Goal: Task Accomplishment & Management: Use online tool/utility

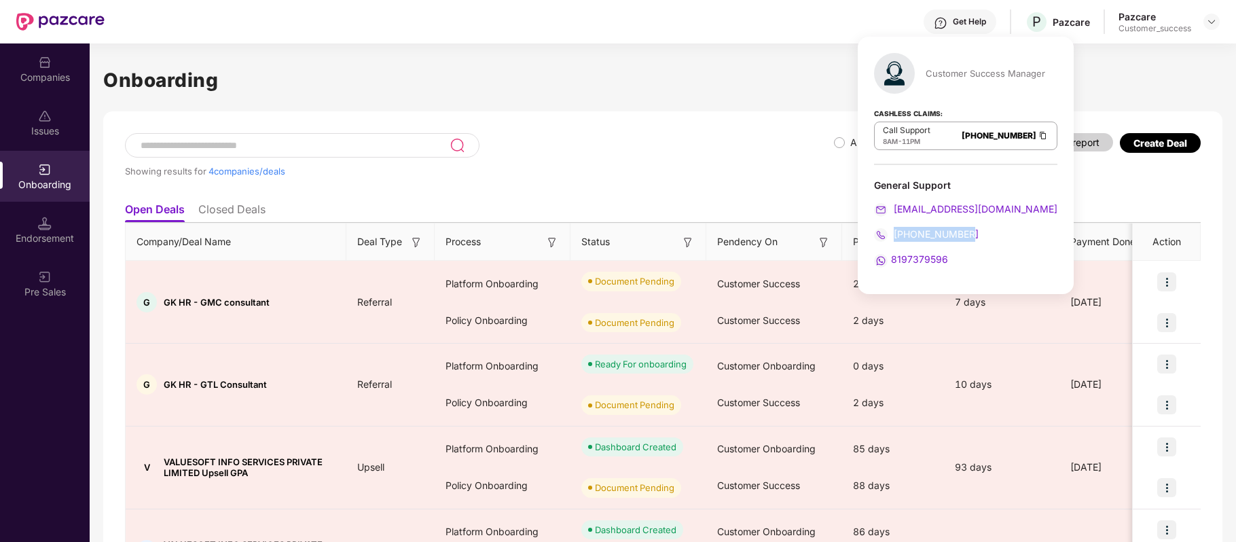
scroll to position [101, 0]
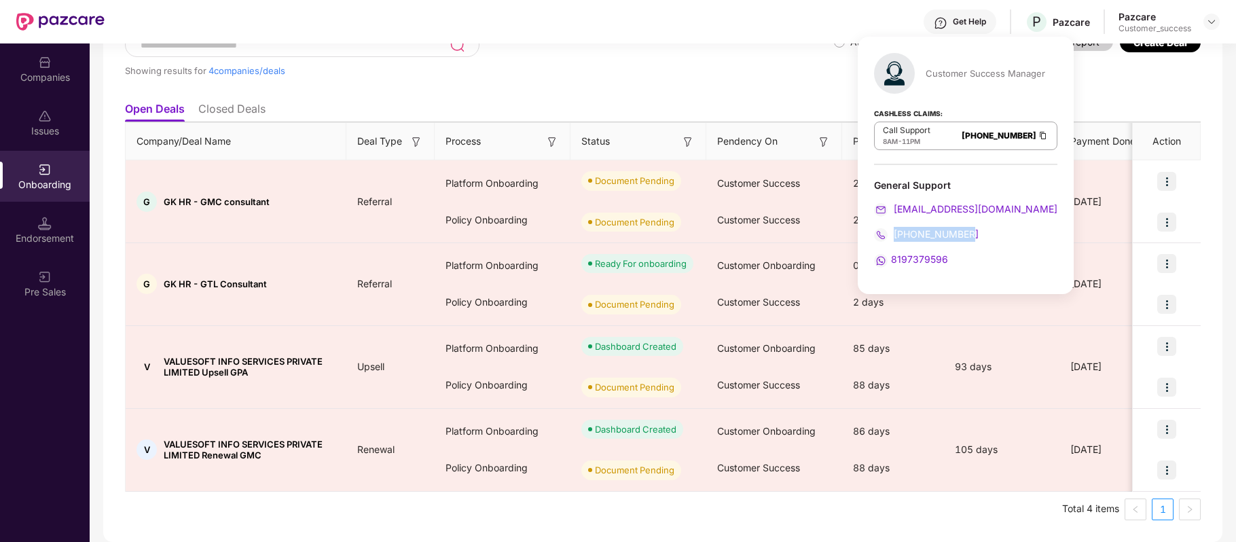
click at [979, 234] on div "[PHONE_NUMBER]" at bounding box center [965, 234] width 183 height 15
drag, startPoint x: 979, startPoint y: 234, endPoint x: 892, endPoint y: 235, distance: 86.9
click at [892, 235] on div "[PHONE_NUMBER]" at bounding box center [965, 234] width 183 height 15
copy span "[PHONE_NUMBER]"
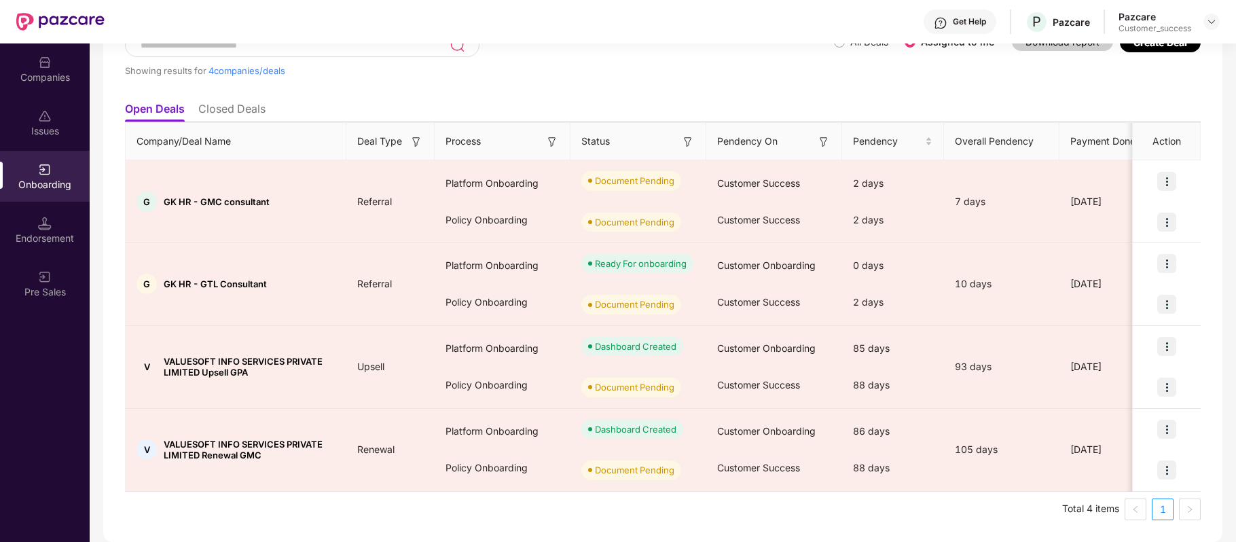
click at [702, 503] on ul "Total 4 items 1" at bounding box center [663, 509] width 1076 height 22
click at [43, 63] on img at bounding box center [45, 63] width 14 height 14
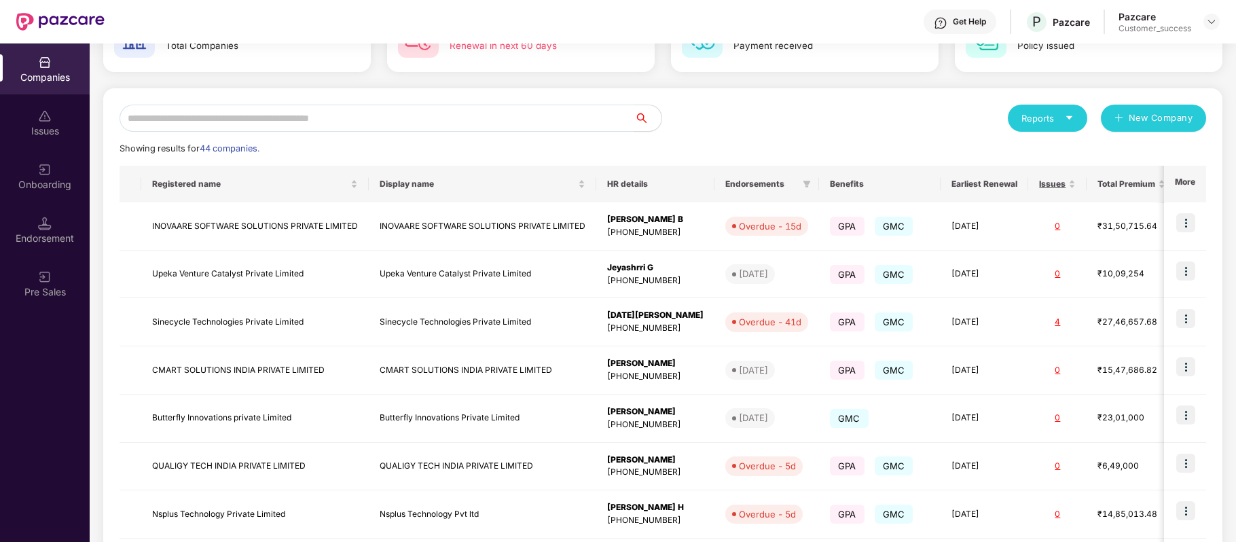
scroll to position [0, 0]
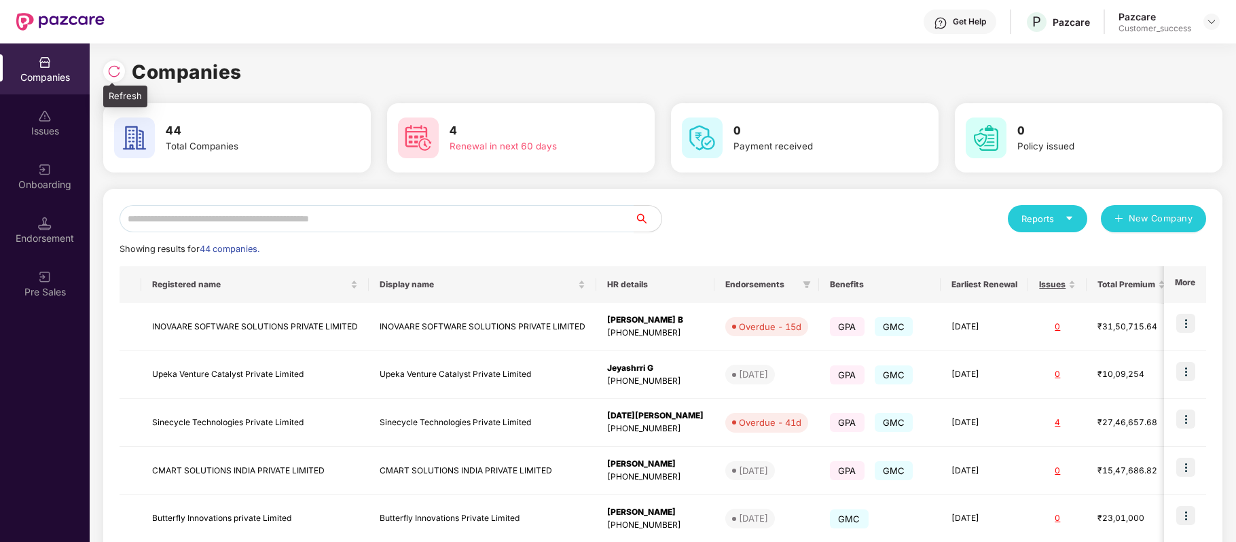
click at [114, 66] on img at bounding box center [114, 72] width 14 height 14
click at [242, 219] on input "text" at bounding box center [377, 218] width 515 height 27
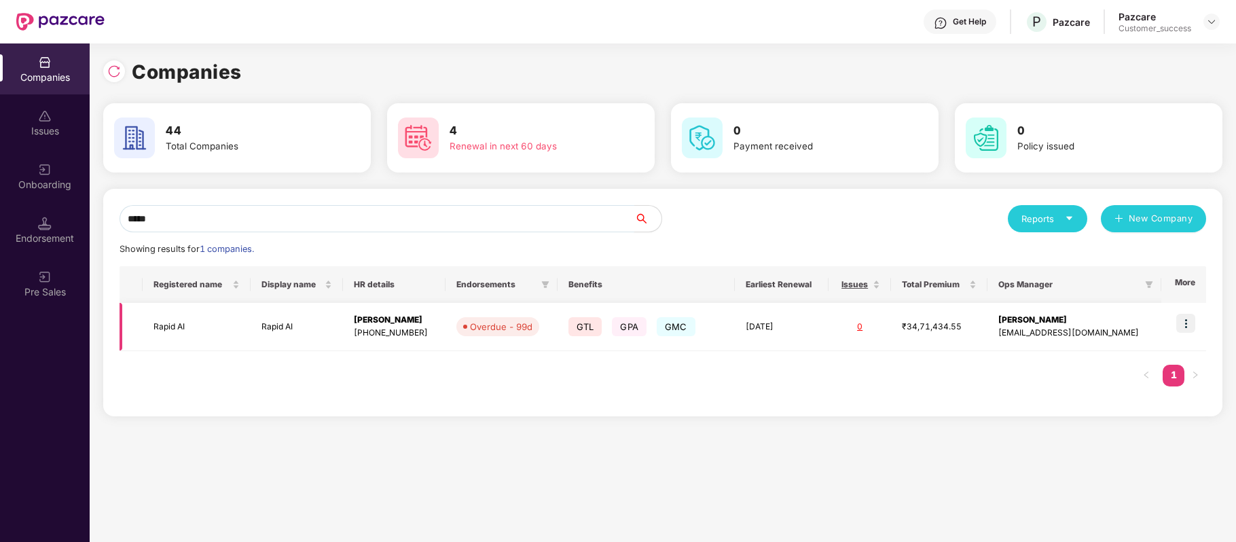
type input "*****"
click at [1180, 321] on img at bounding box center [1185, 323] width 19 height 19
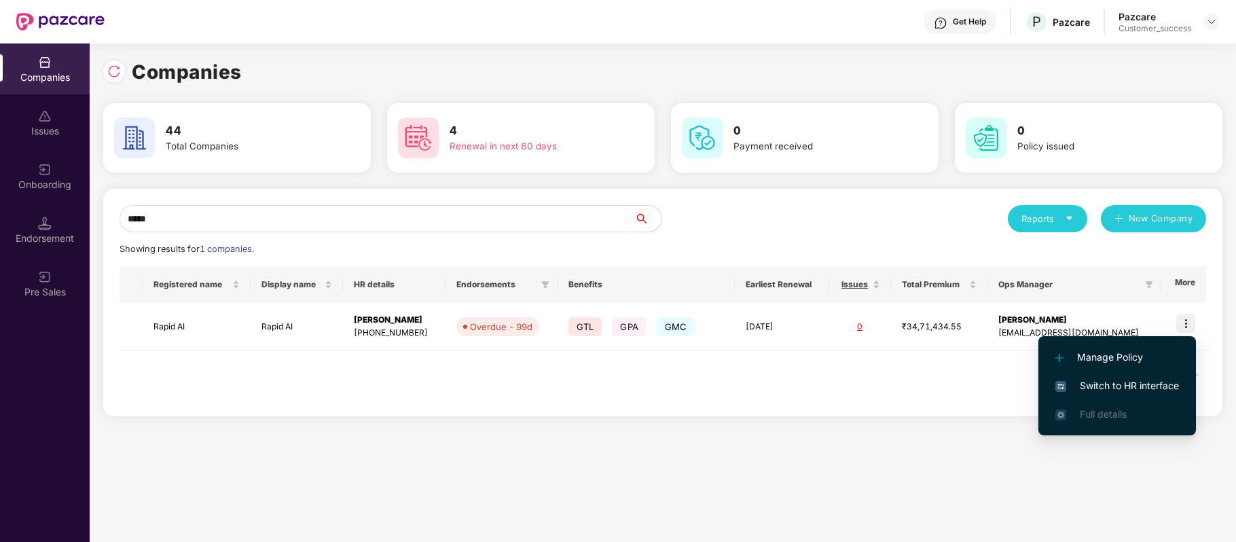
click at [1161, 386] on span "Switch to HR interface" at bounding box center [1117, 385] width 124 height 15
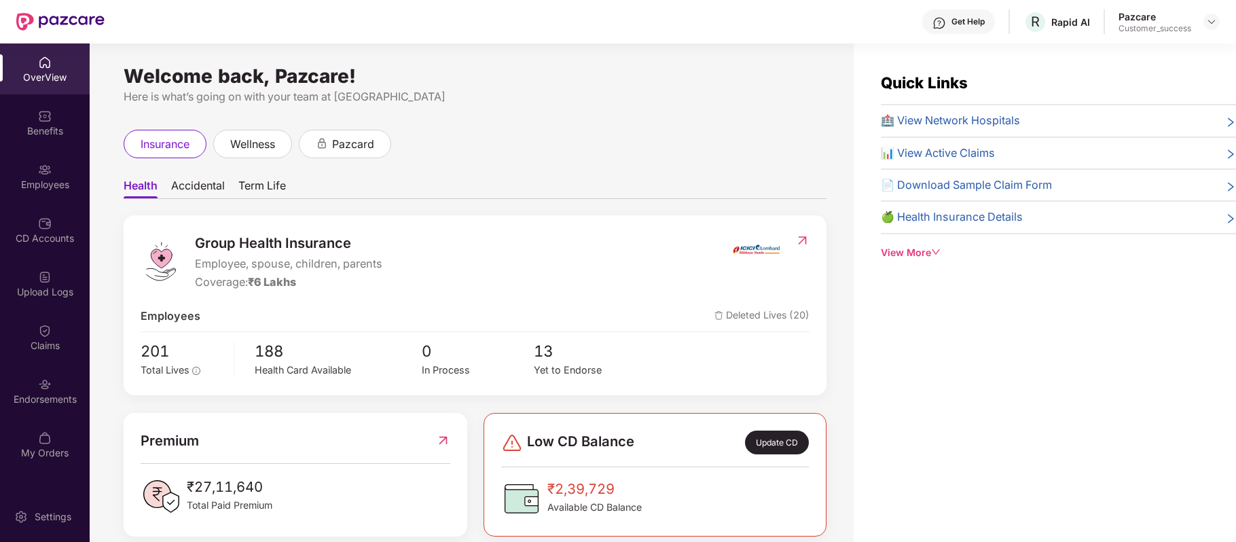
click at [50, 171] on img at bounding box center [45, 170] width 14 height 14
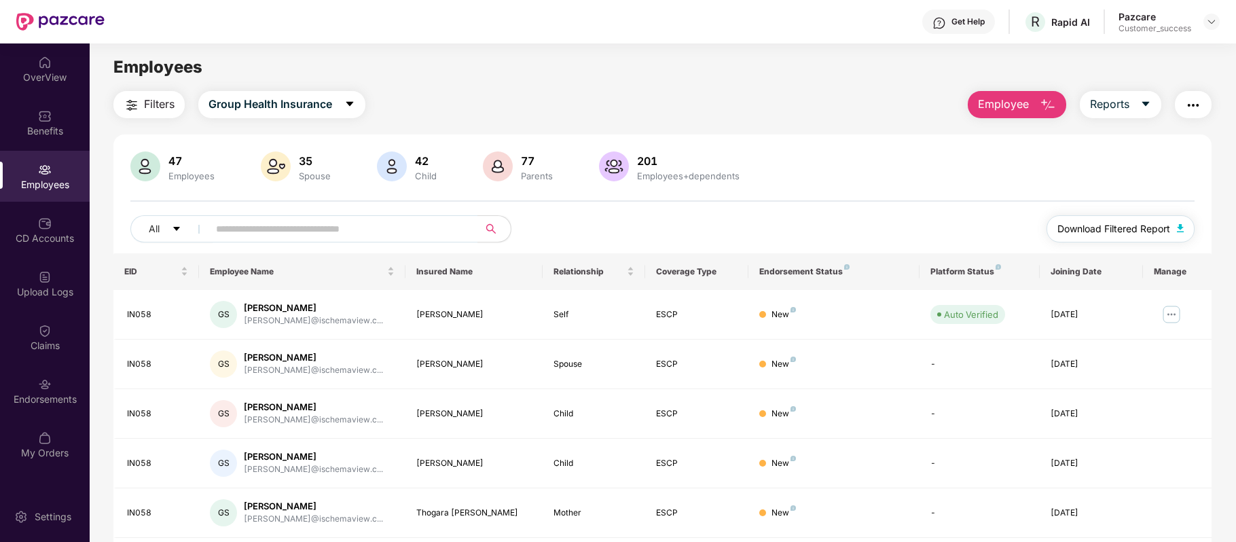
click at [1103, 229] on span "Download Filtered Report" at bounding box center [1113, 228] width 113 height 15
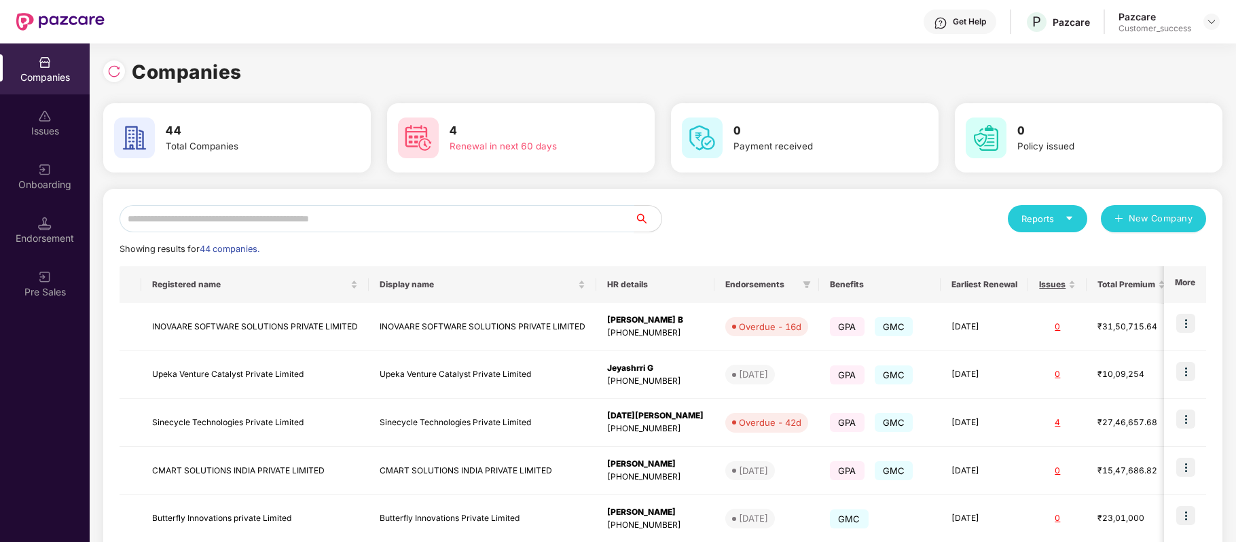
click at [344, 217] on input "text" at bounding box center [377, 218] width 515 height 27
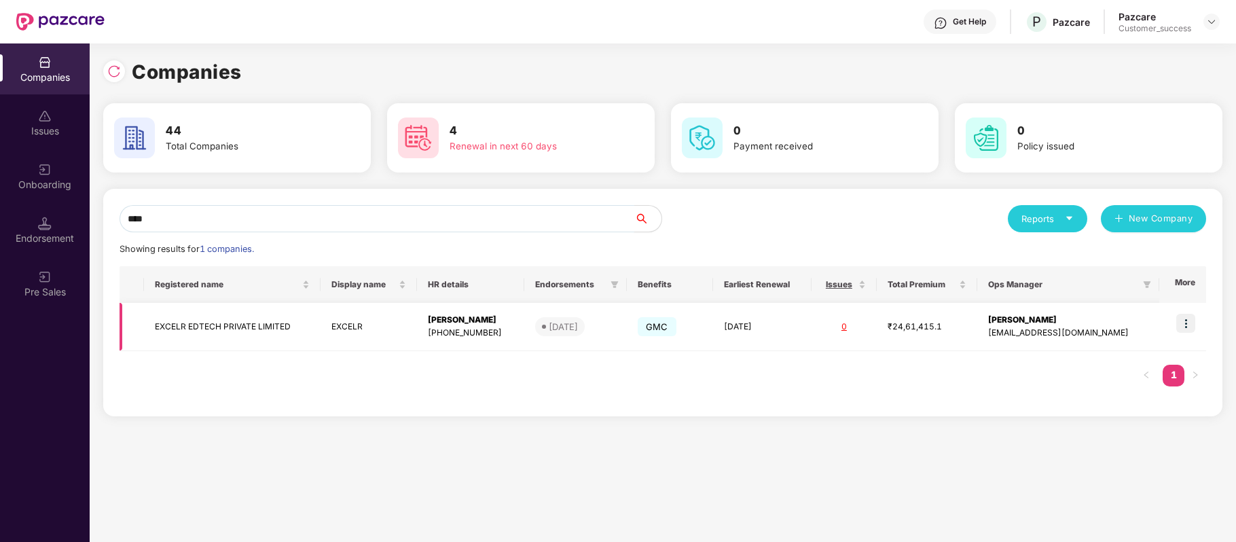
type input "****"
click at [1178, 324] on img at bounding box center [1185, 323] width 19 height 19
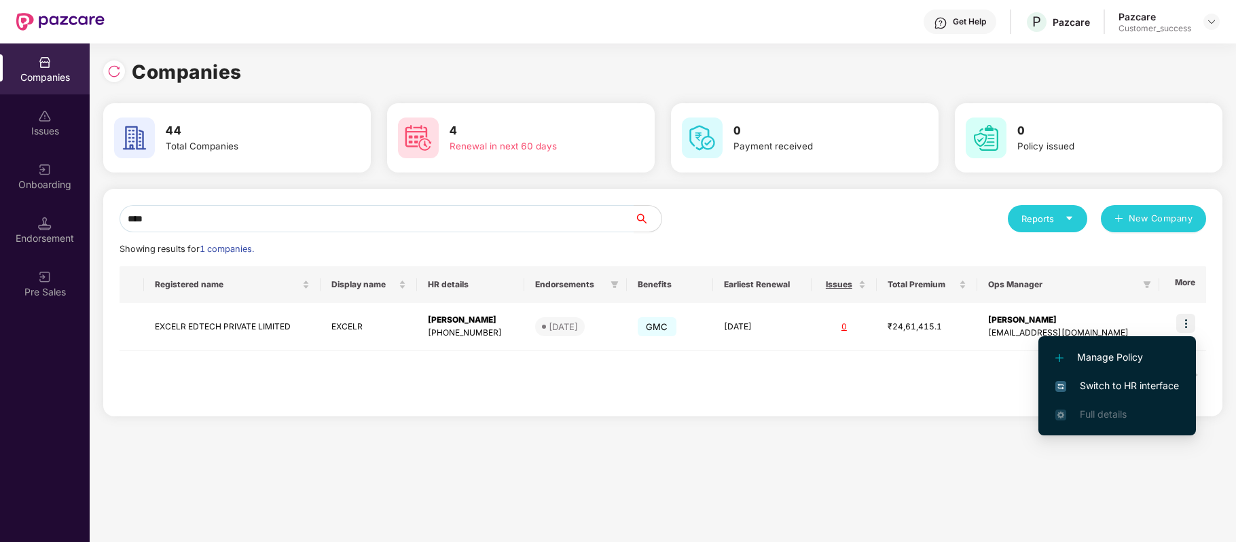
click at [1157, 381] on span "Switch to HR interface" at bounding box center [1117, 385] width 124 height 15
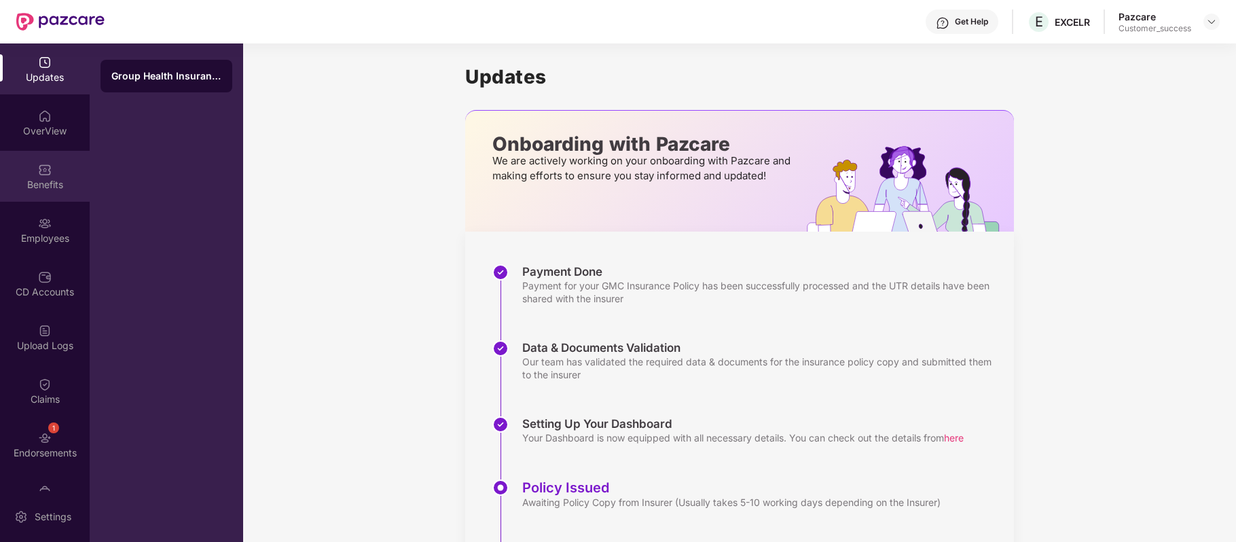
click at [45, 175] on div "Benefits" at bounding box center [45, 176] width 90 height 51
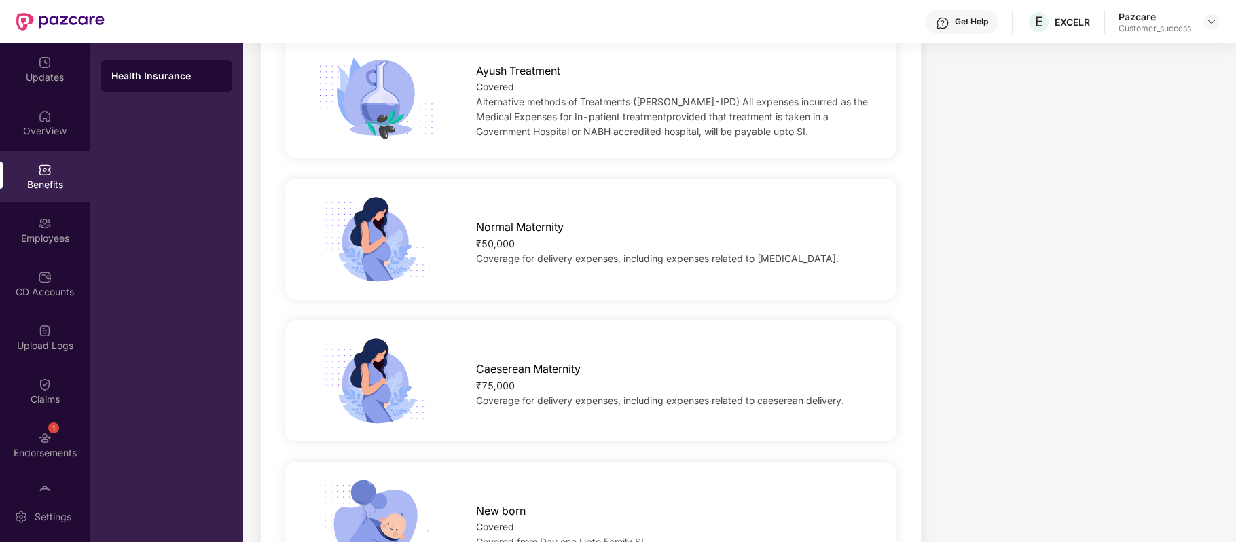
scroll to position [1446, 0]
